Goal: Task Accomplishment & Management: Use online tool/utility

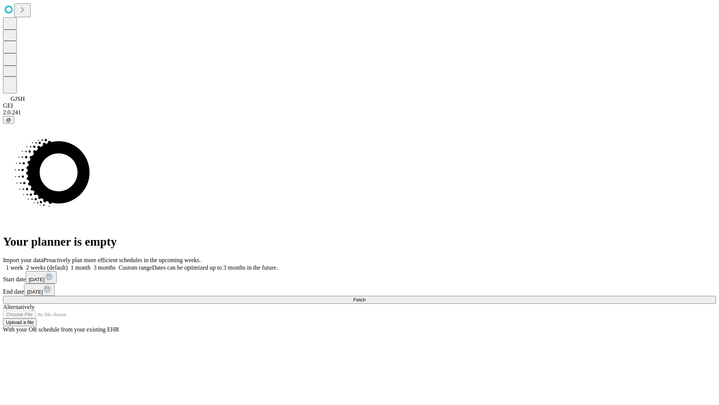
click at [366, 297] on span "Fetch" at bounding box center [359, 300] width 12 height 6
